Goal: Task Accomplishment & Management: Use online tool/utility

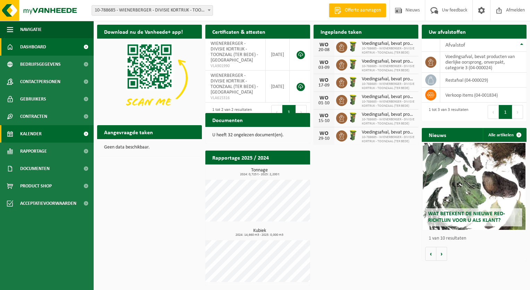
click at [24, 134] on span "Kalender" at bounding box center [31, 133] width 22 height 17
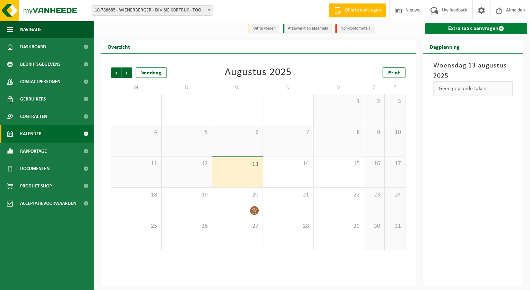
click at [453, 31] on link "Extra taak aanvragen" at bounding box center [477, 28] width 102 height 11
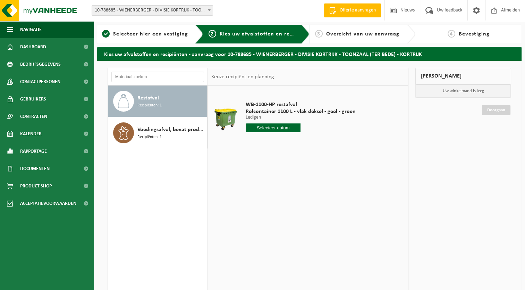
click at [256, 130] on input "text" at bounding box center [273, 127] width 55 height 9
click at [263, 201] on div "19" at bounding box center [264, 200] width 12 height 11
type input "Van 2025-08-19"
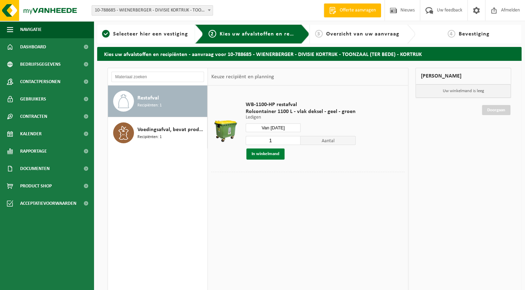
click at [255, 154] on button "In winkelmand" at bounding box center [265, 153] width 38 height 11
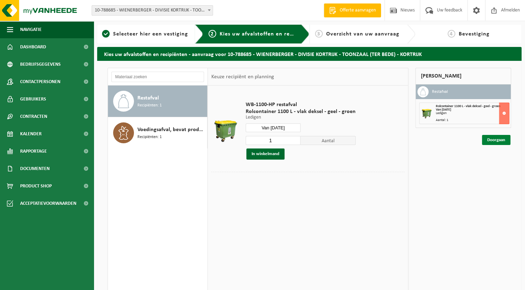
click at [493, 140] on link "Doorgaan" at bounding box center [496, 140] width 28 height 10
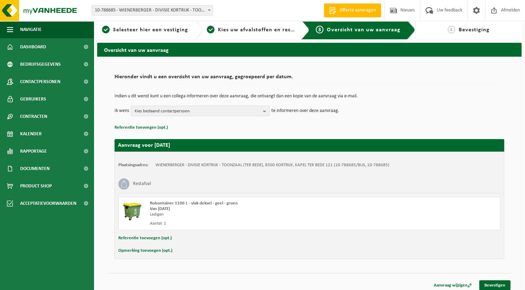
scroll to position [8, 0]
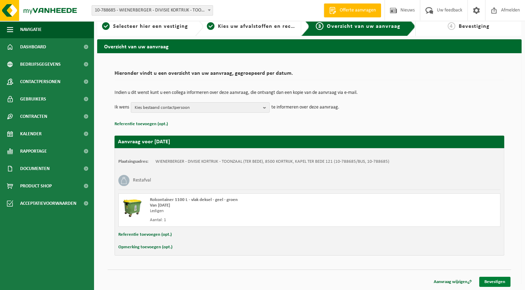
click at [486, 282] on link "Bevestigen" at bounding box center [494, 281] width 31 height 10
